Goal: Find specific page/section: Find specific page/section

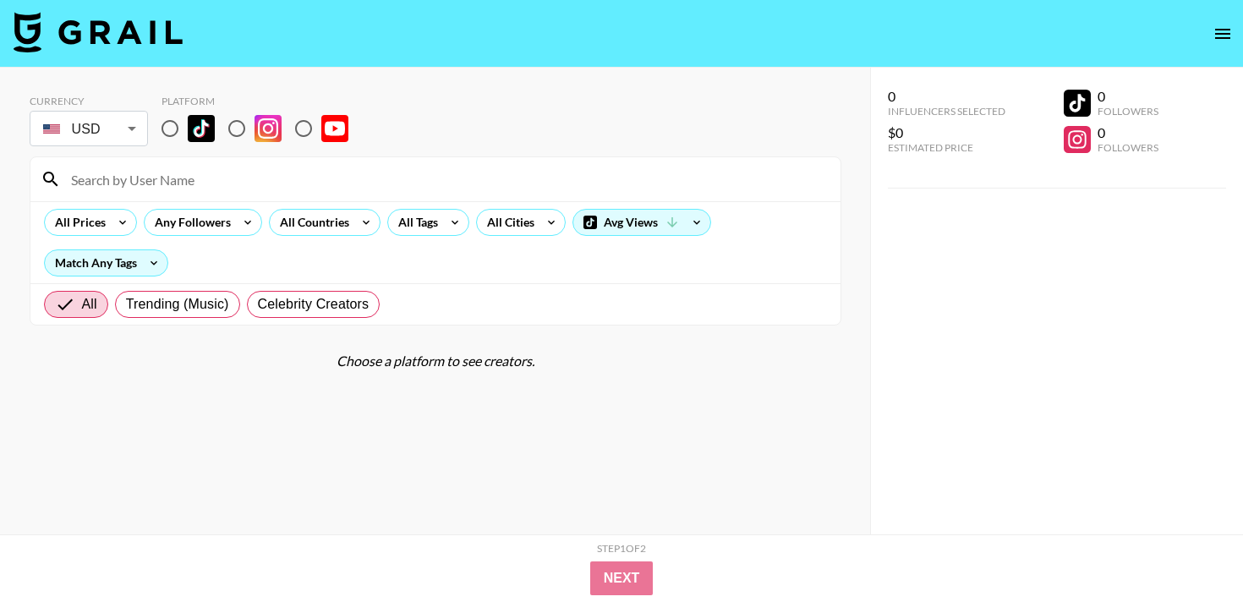
click at [172, 123] on input "radio" at bounding box center [170, 129] width 36 height 36
radio input "true"
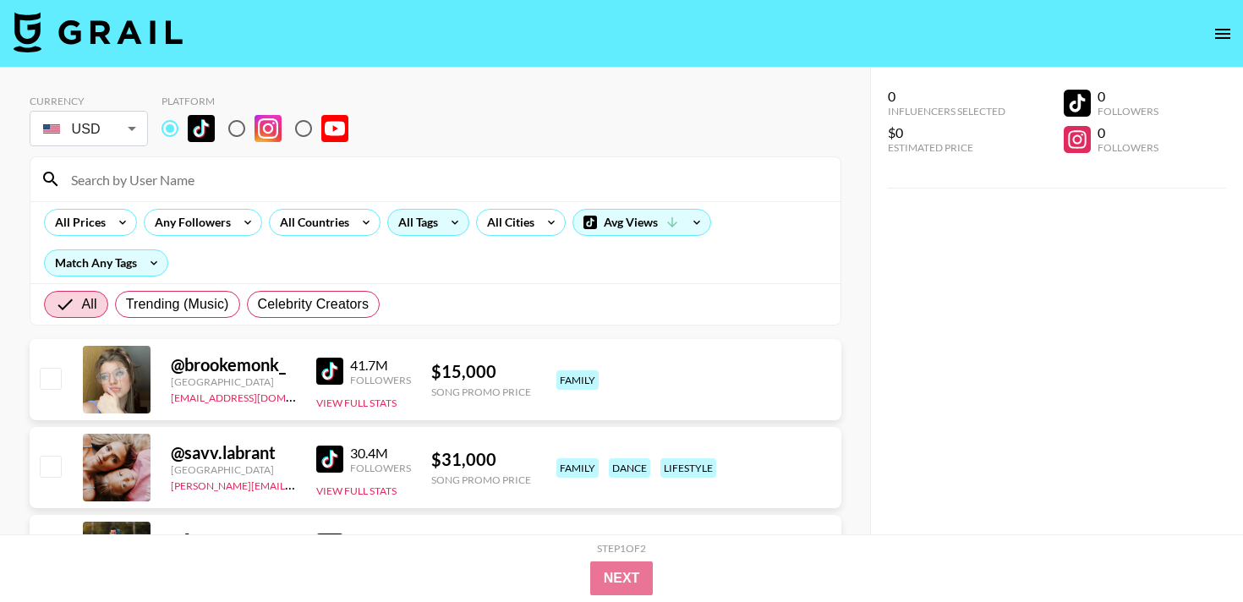
click at [435, 232] on div "All Tags" at bounding box center [428, 222] width 82 height 27
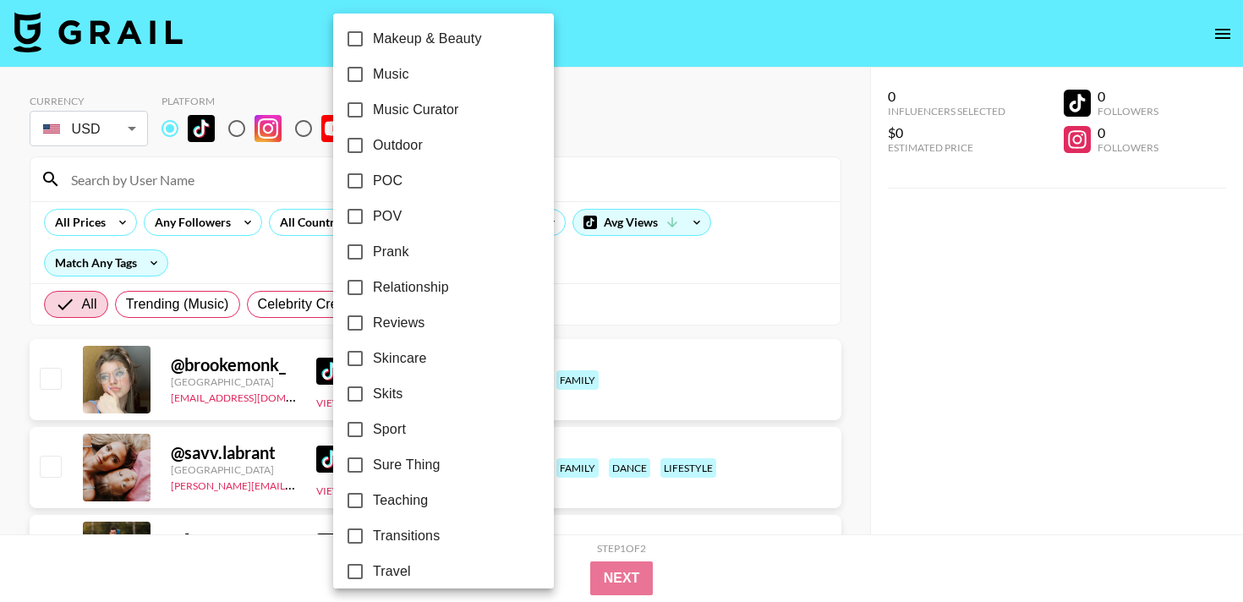
scroll to position [1015, 0]
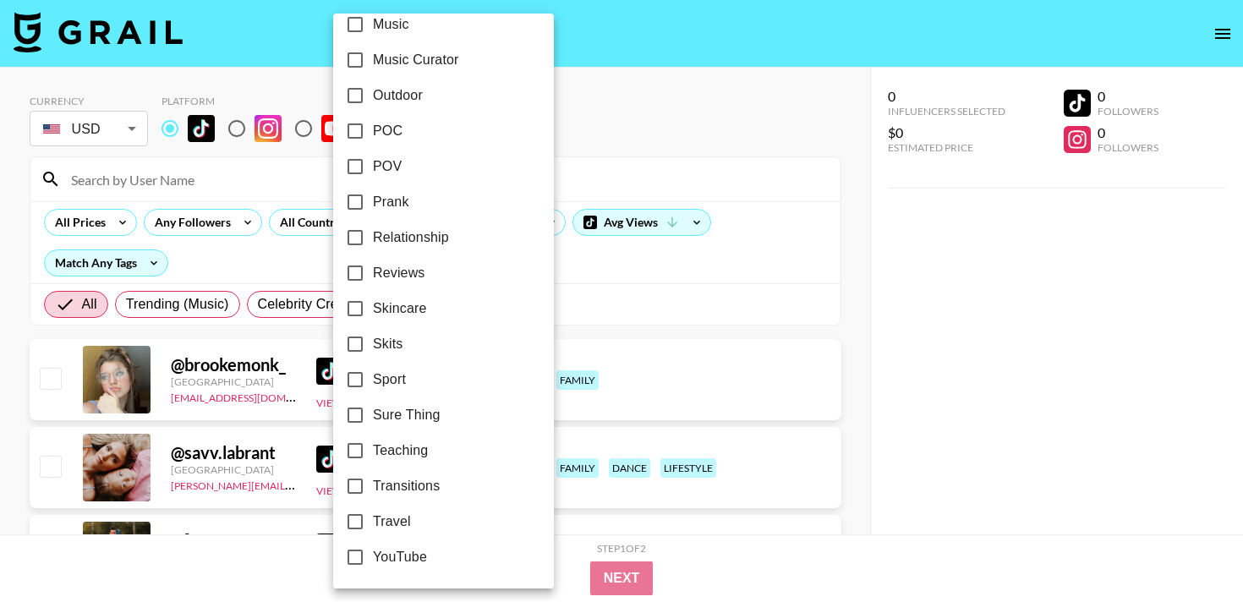
click at [390, 509] on label "Travel" at bounding box center [431, 522] width 189 height 36
click at [373, 509] on input "Travel" at bounding box center [355, 522] width 36 height 36
checkbox input "true"
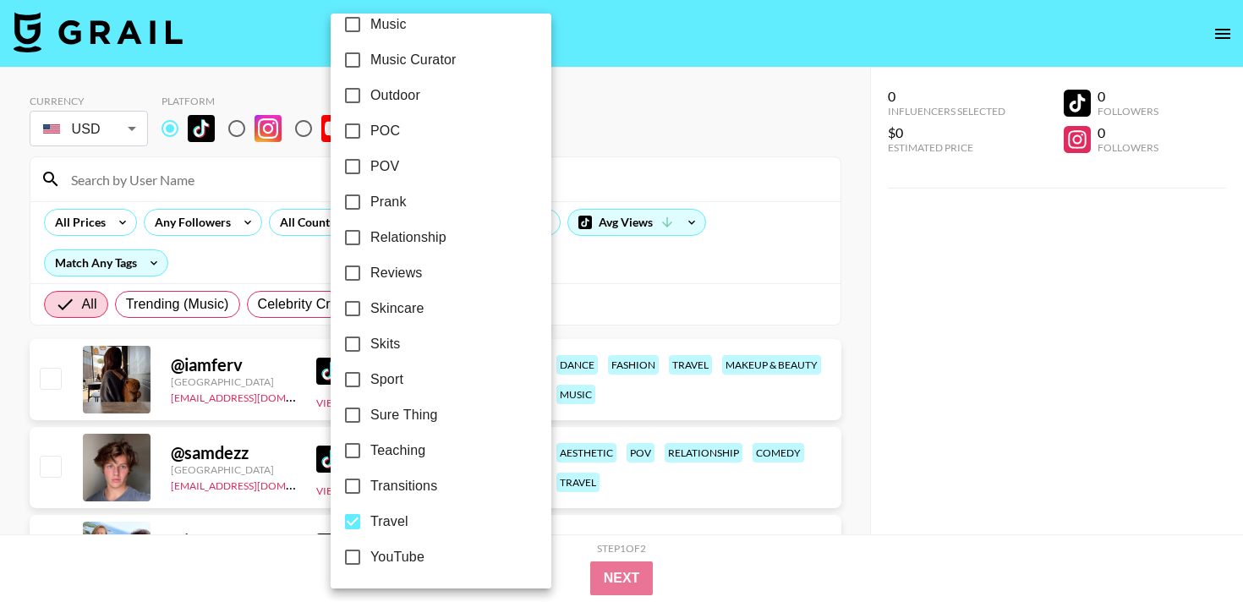
click at [647, 298] on div at bounding box center [621, 301] width 1243 height 602
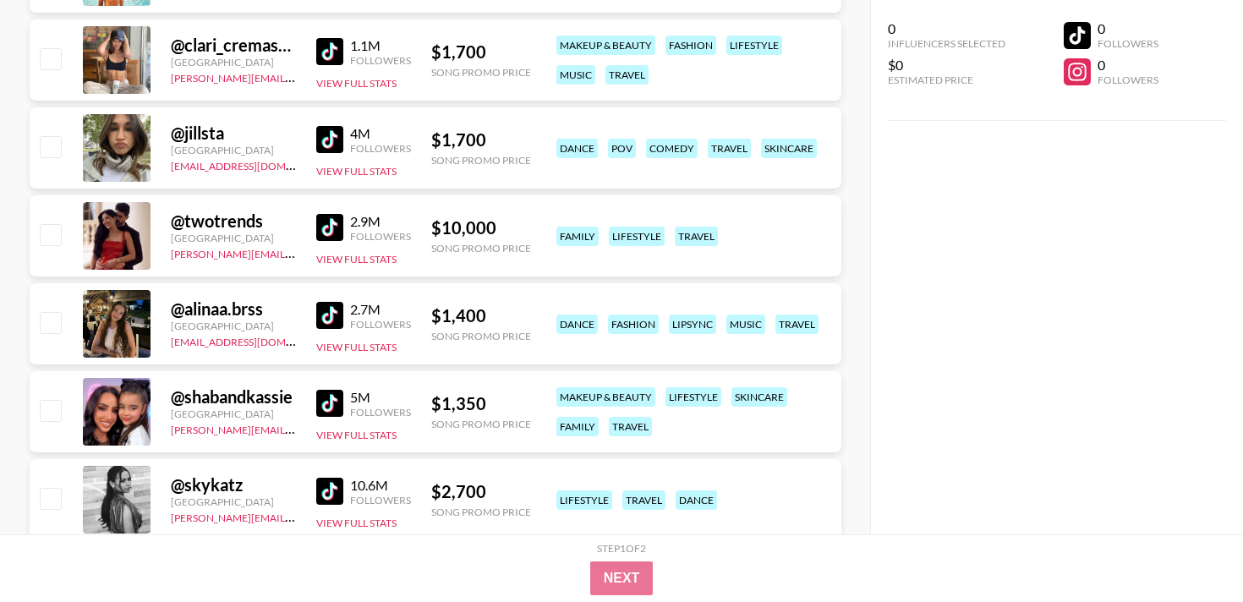
scroll to position [1748, 0]
